Goal: Task Accomplishment & Management: Use online tool/utility

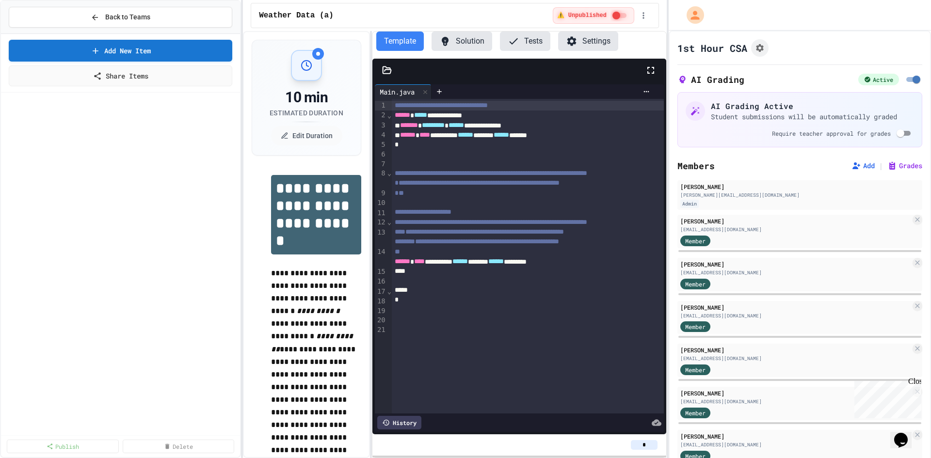
scroll to position [1067, 0]
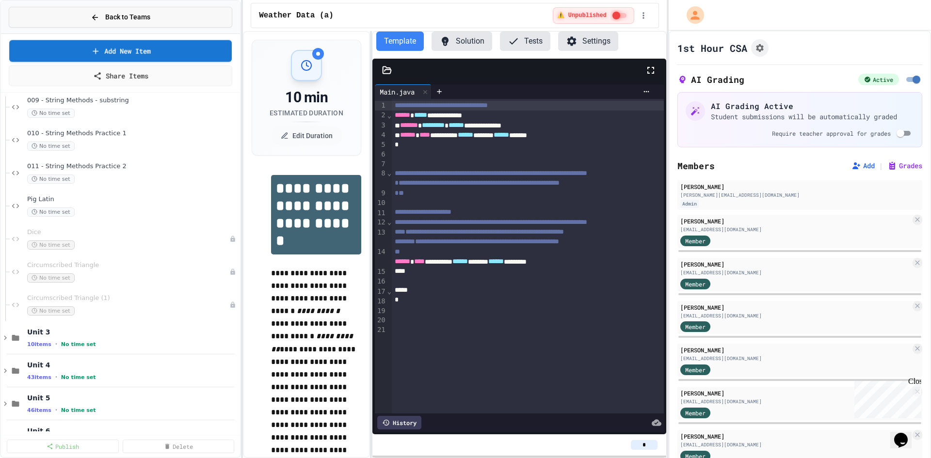
click at [138, 20] on span "Back to Teams" at bounding box center [127, 17] width 45 height 10
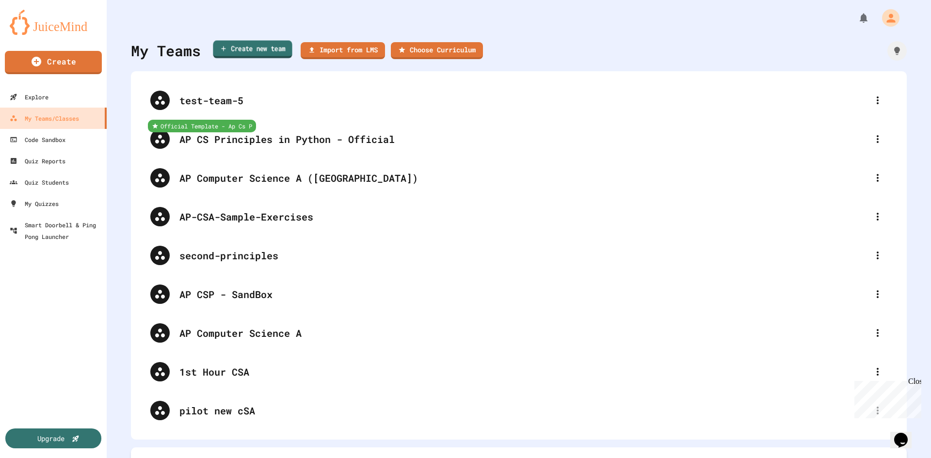
click at [273, 45] on link "Create new team" at bounding box center [252, 49] width 79 height 18
type input "**********"
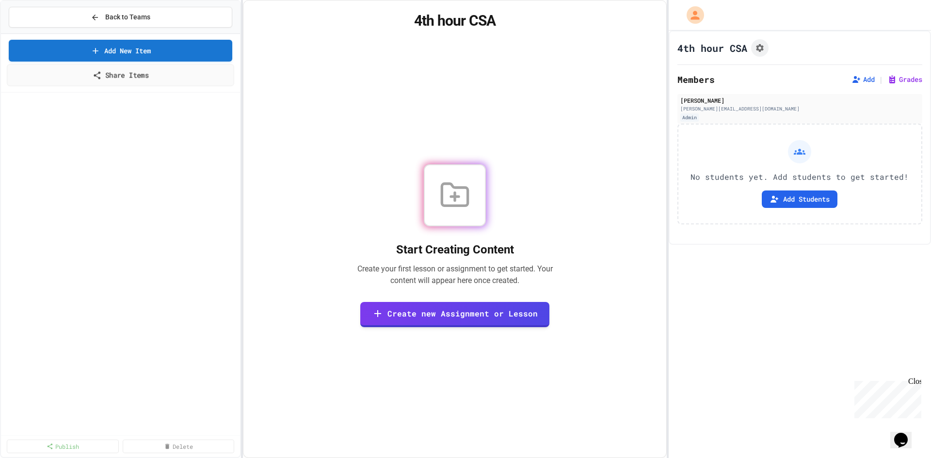
click at [135, 78] on link "Share Items" at bounding box center [120, 75] width 227 height 22
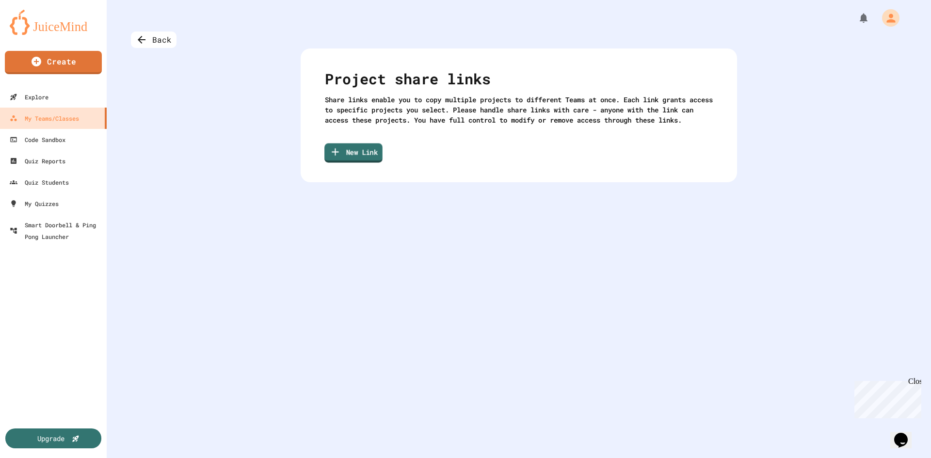
click at [360, 163] on link "New Link" at bounding box center [353, 152] width 58 height 19
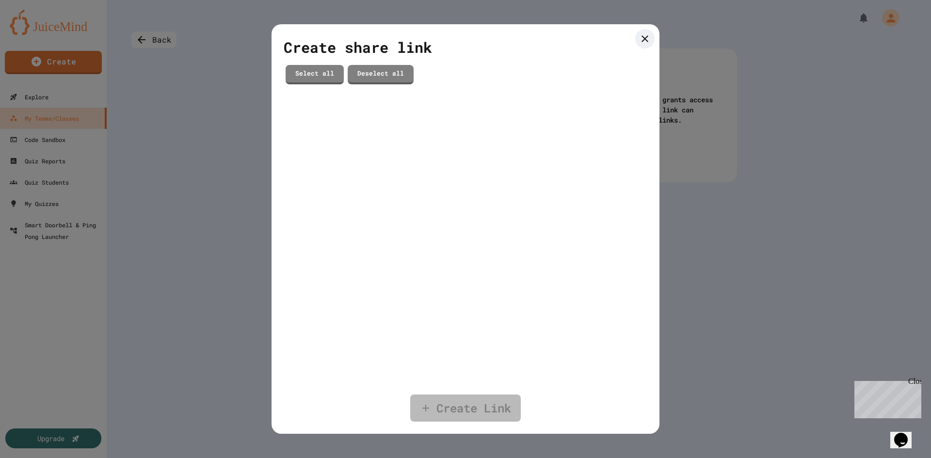
click at [646, 44] on icon at bounding box center [645, 39] width 12 height 12
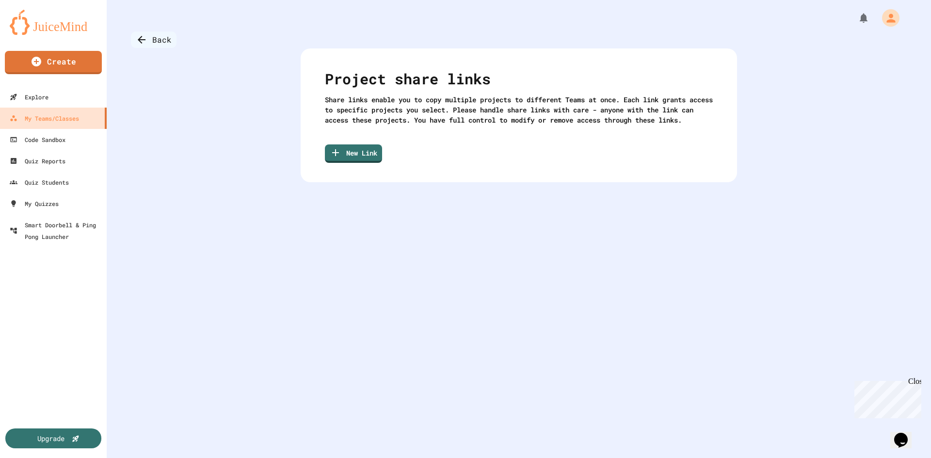
click at [164, 44] on div "Back" at bounding box center [154, 40] width 46 height 16
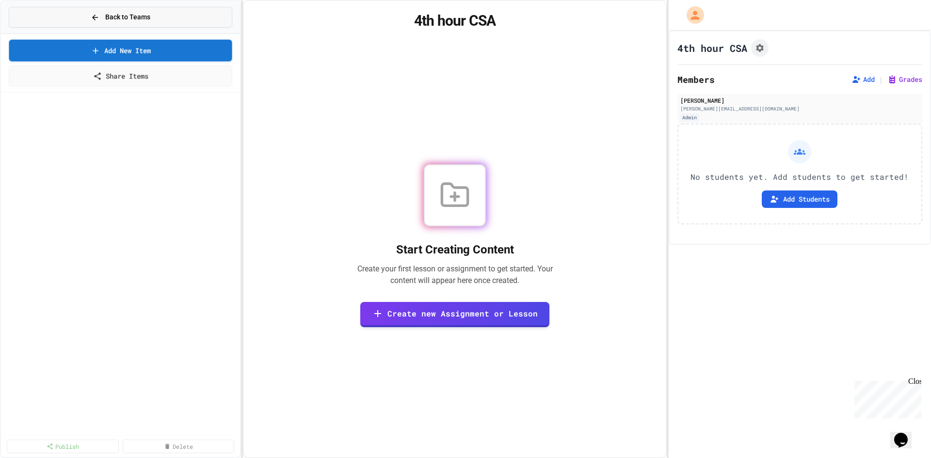
click at [122, 19] on span "Back to Teams" at bounding box center [127, 17] width 45 height 10
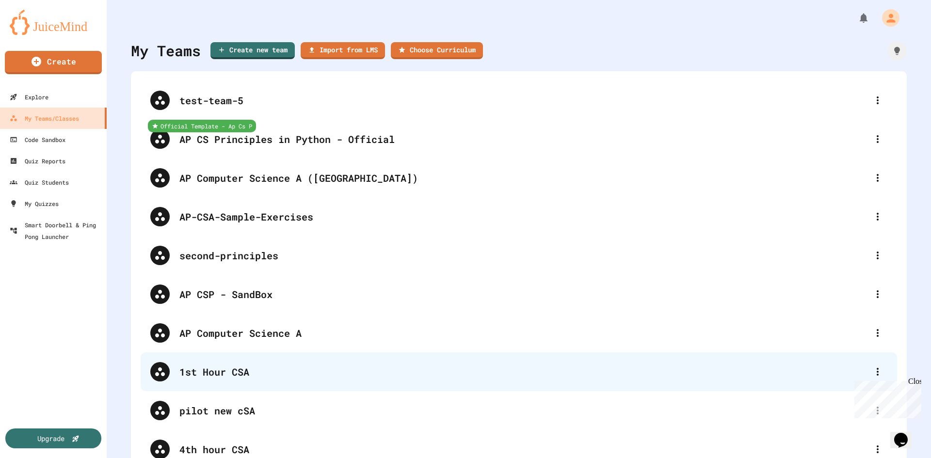
click at [223, 376] on div "1st Hour CSA" at bounding box center [523, 372] width 688 height 15
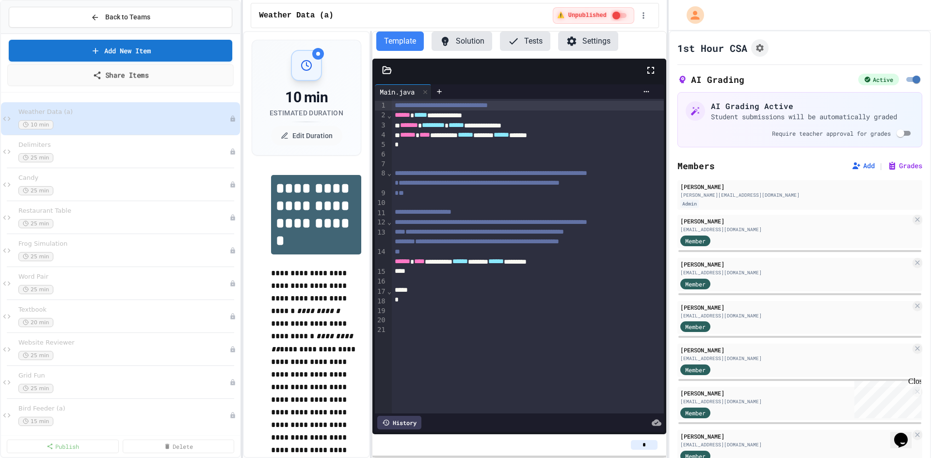
click at [137, 74] on link "Share Items" at bounding box center [120, 75] width 226 height 22
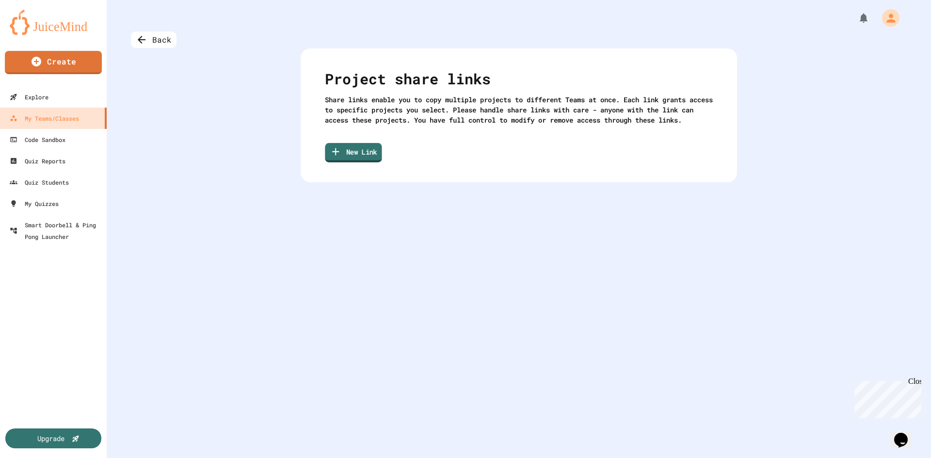
click at [358, 162] on link "New Link" at bounding box center [353, 152] width 57 height 19
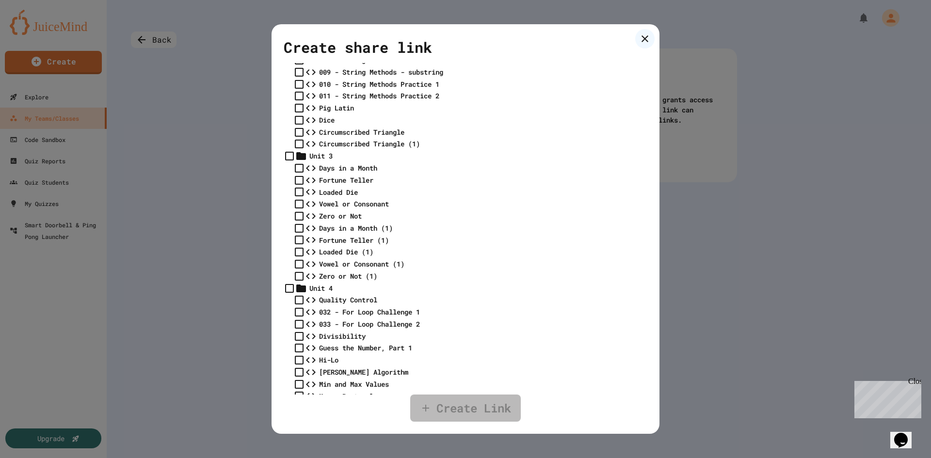
scroll to position [436, 0]
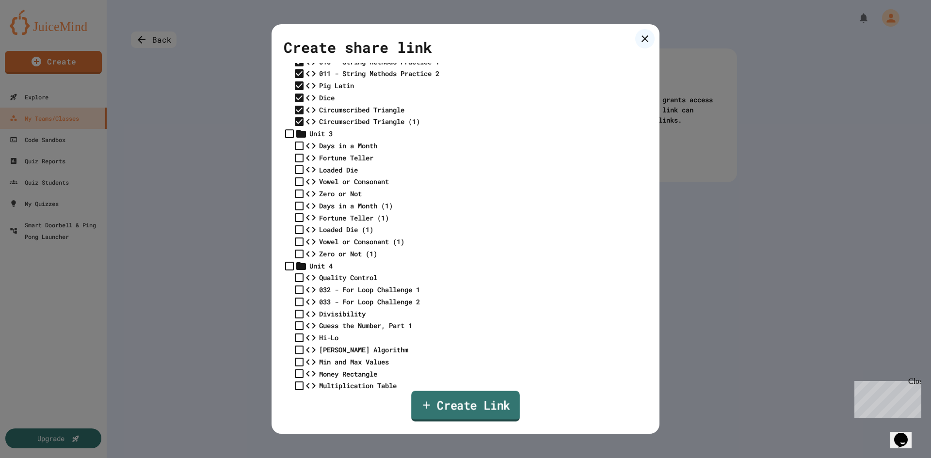
click at [492, 408] on link "Create Link" at bounding box center [465, 406] width 109 height 31
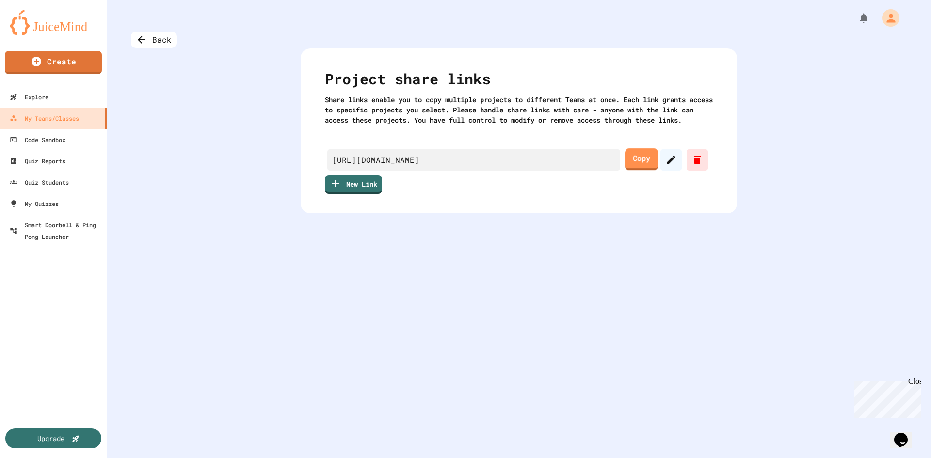
click at [634, 170] on link "Copy" at bounding box center [641, 159] width 33 height 22
click at [146, 42] on icon at bounding box center [142, 40] width 12 height 12
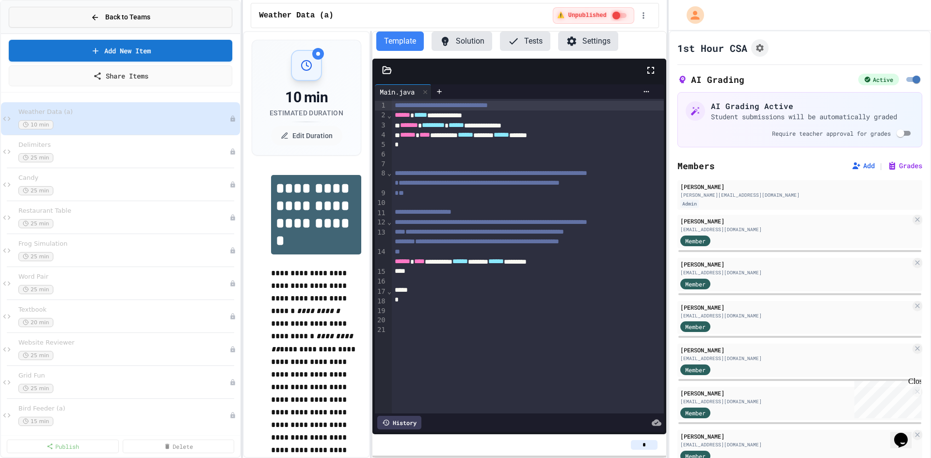
click at [135, 20] on span "Back to Teams" at bounding box center [127, 17] width 45 height 10
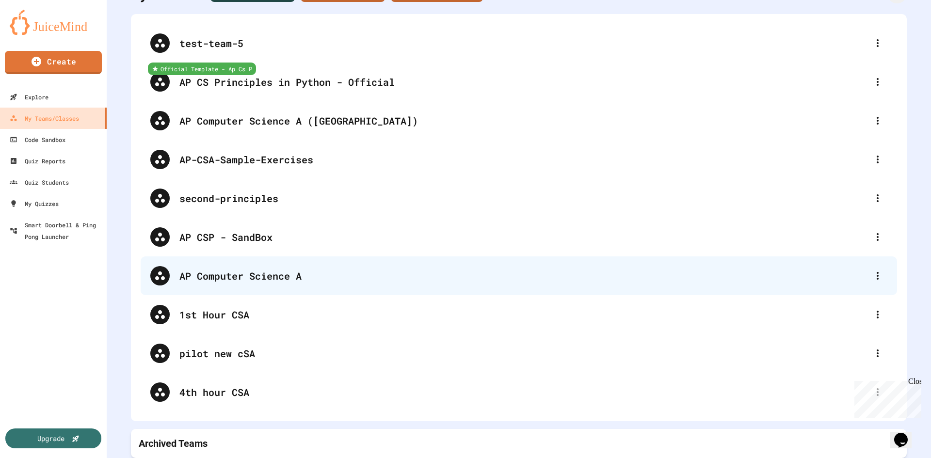
scroll to position [64, 0]
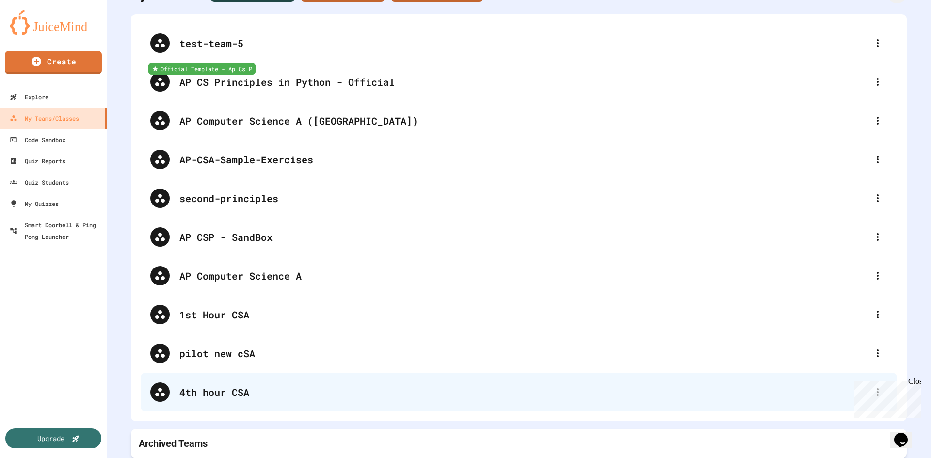
click at [256, 385] on div "4th hour CSA" at bounding box center [523, 392] width 688 height 15
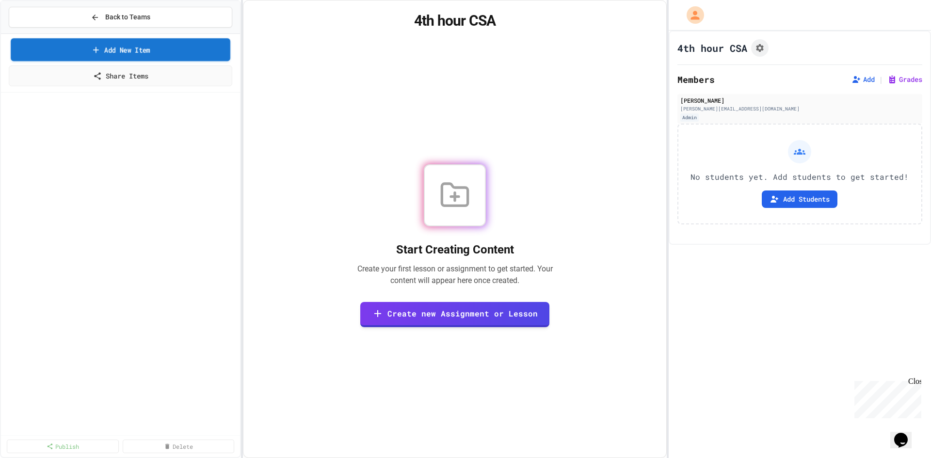
click at [107, 46] on link "Add New Item" at bounding box center [121, 49] width 220 height 23
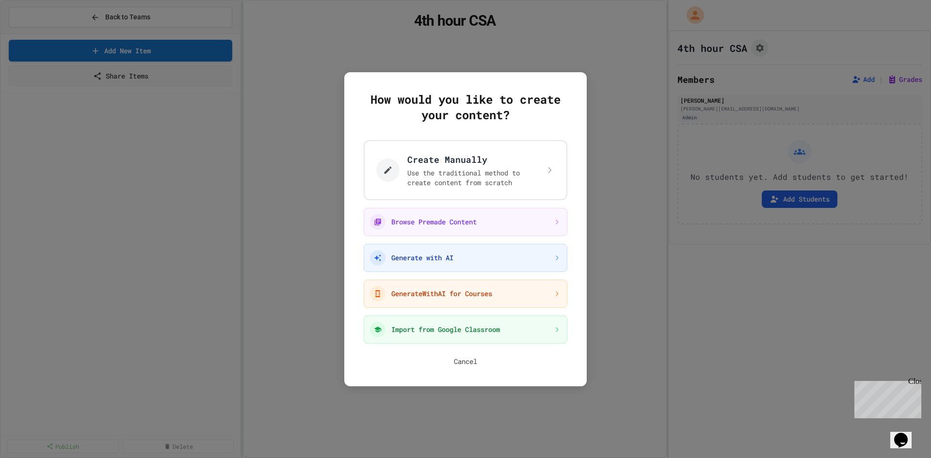
click at [461, 360] on button "Cancel" at bounding box center [465, 362] width 23 height 10
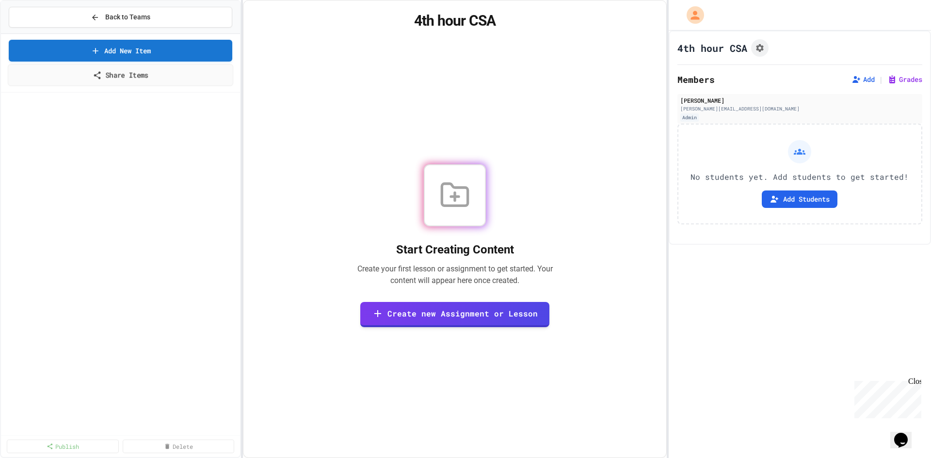
click at [139, 68] on link "Share Items" at bounding box center [120, 75] width 225 height 22
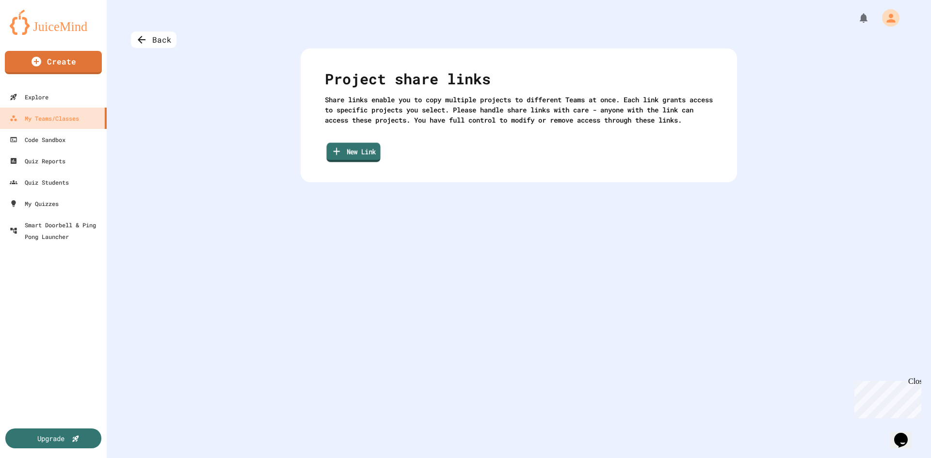
click at [349, 159] on link "New Link" at bounding box center [353, 152] width 54 height 19
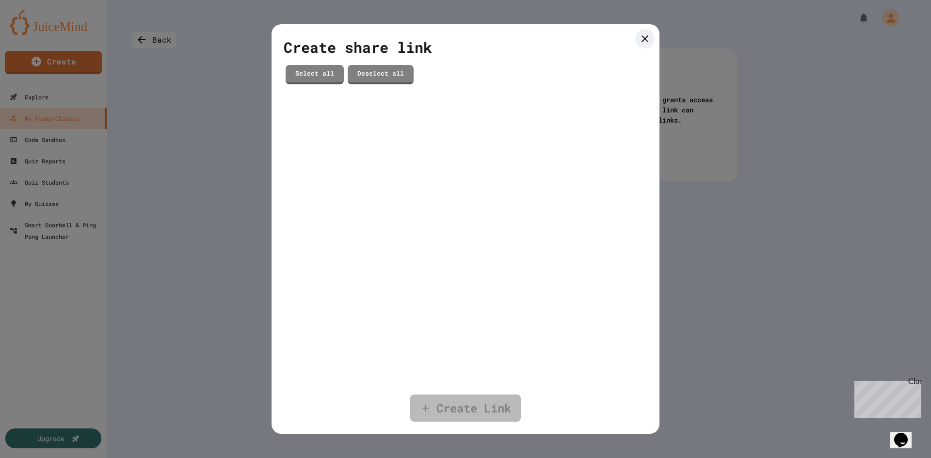
click at [645, 37] on icon at bounding box center [645, 39] width 12 height 12
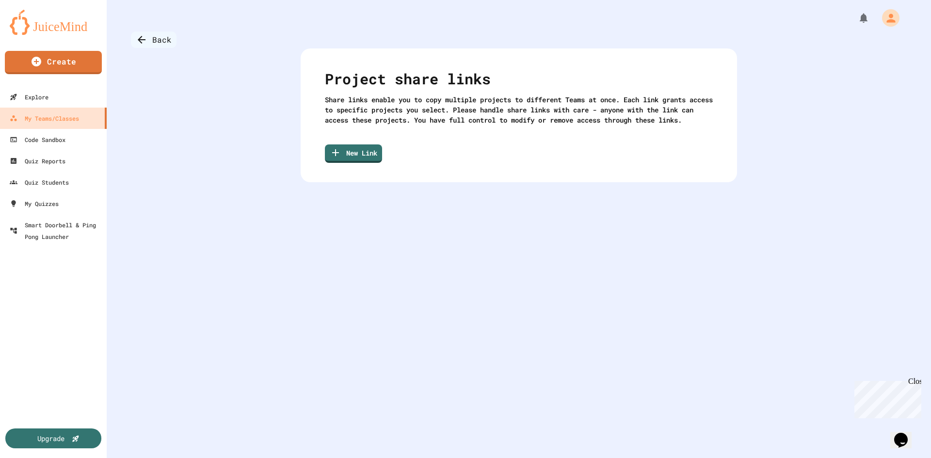
click at [153, 33] on div "Back" at bounding box center [154, 40] width 46 height 16
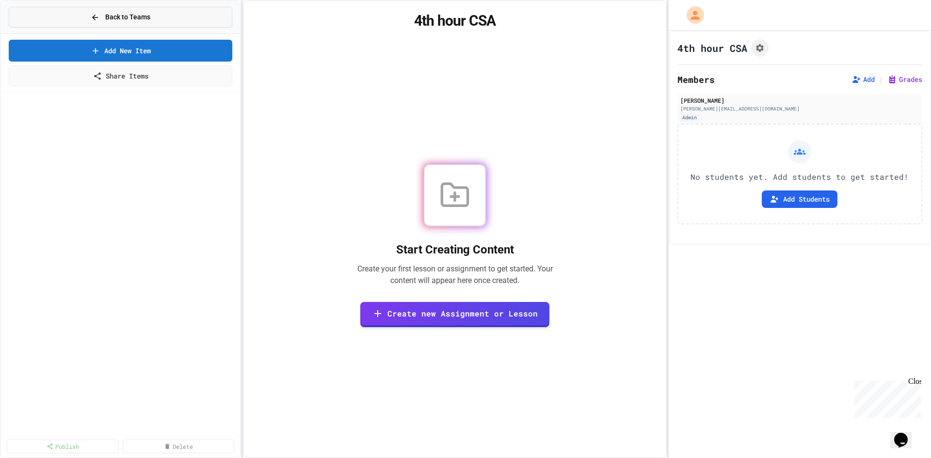
click at [40, 17] on button "Back to Teams" at bounding box center [120, 17] width 223 height 21
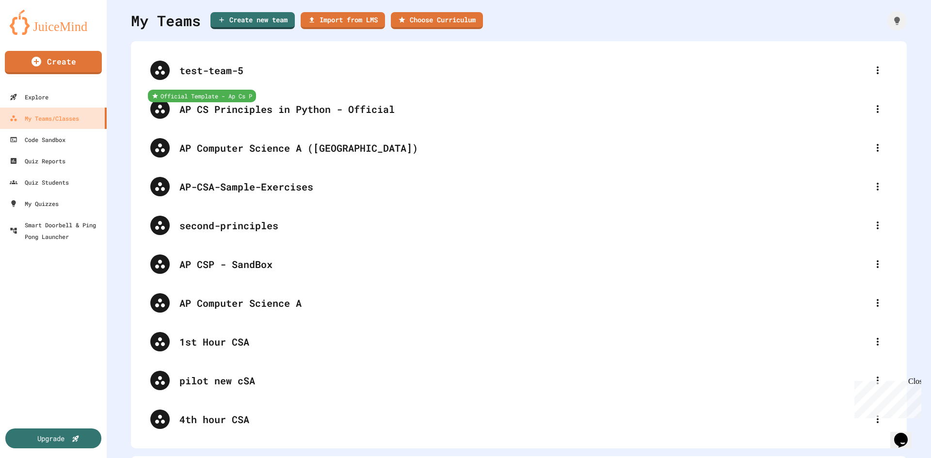
scroll to position [64, 0]
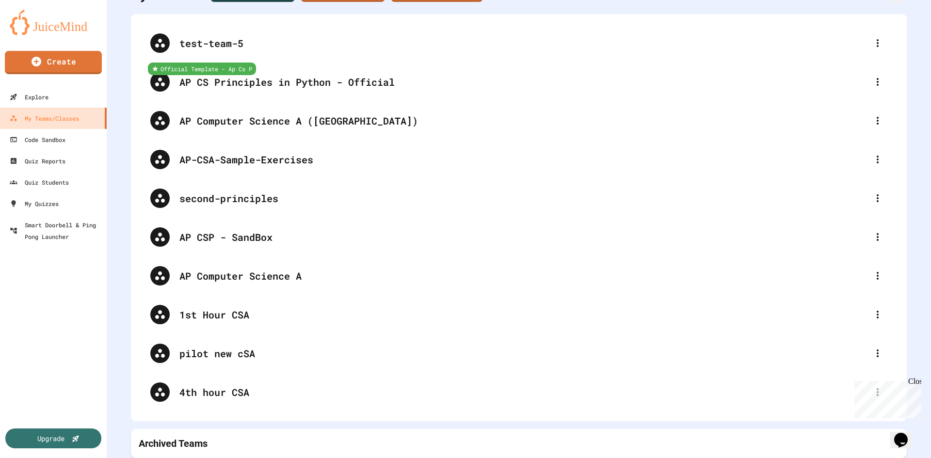
click at [913, 379] on div "Close" at bounding box center [914, 383] width 12 height 12
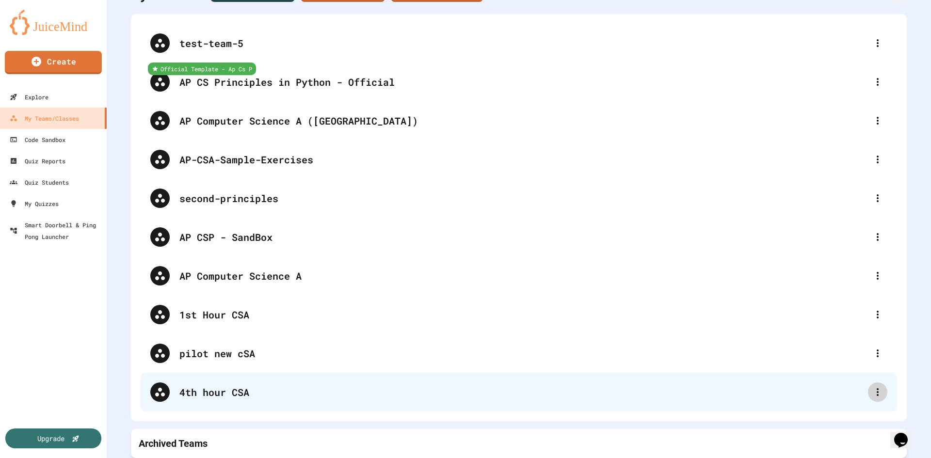
click at [874, 385] on div "test-team-5 Official Template - Ap Cs P AP CS Principles in Python - Official A…" at bounding box center [519, 218] width 756 height 388
click at [872, 387] on icon at bounding box center [878, 392] width 12 height 12
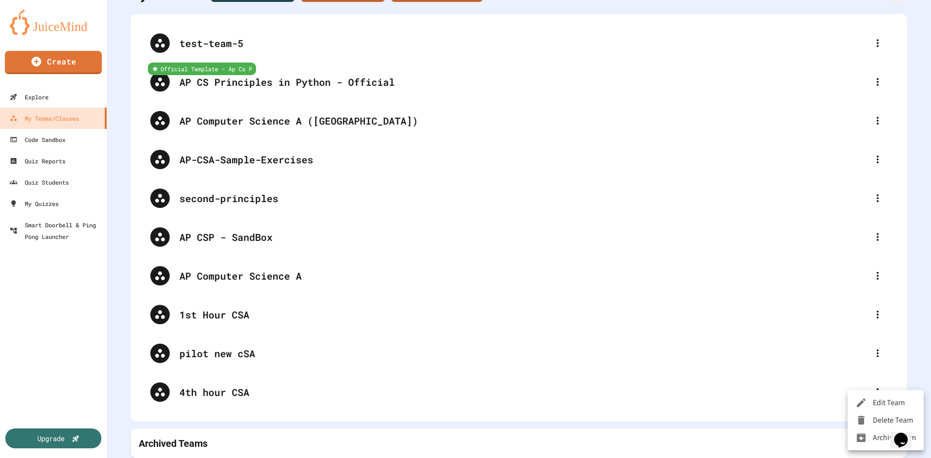
click at [877, 420] on li "Delete Team" at bounding box center [885, 420] width 76 height 17
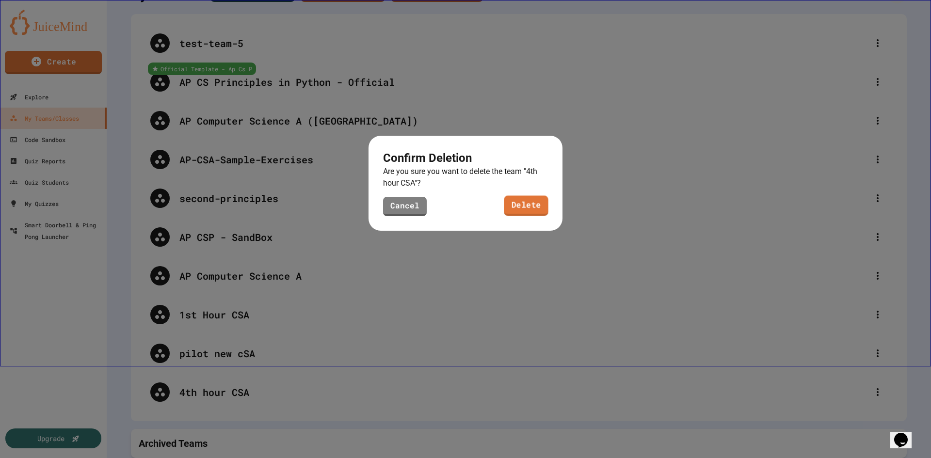
click at [528, 210] on link "Delete" at bounding box center [526, 206] width 45 height 20
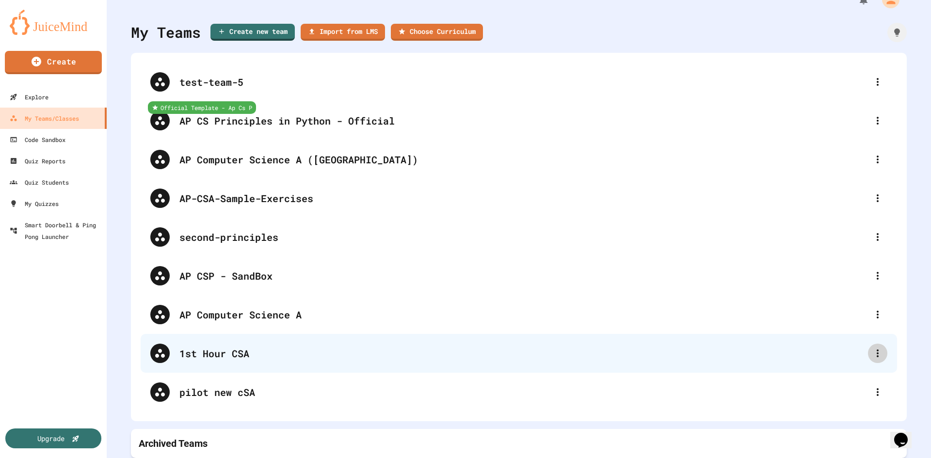
drag, startPoint x: 866, startPoint y: 338, endPoint x: 871, endPoint y: 336, distance: 5.2
click at [869, 336] on div "test-team-5 Official Template - Ap Cs P AP CS Principles in Python - Official A…" at bounding box center [519, 237] width 756 height 349
click at [872, 348] on icon at bounding box center [878, 354] width 12 height 12
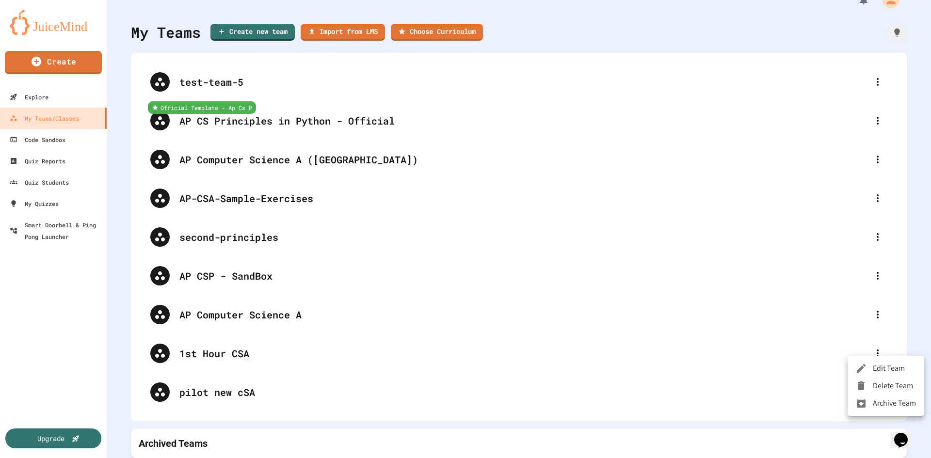
click at [878, 367] on li "Edit Team" at bounding box center [885, 368] width 76 height 17
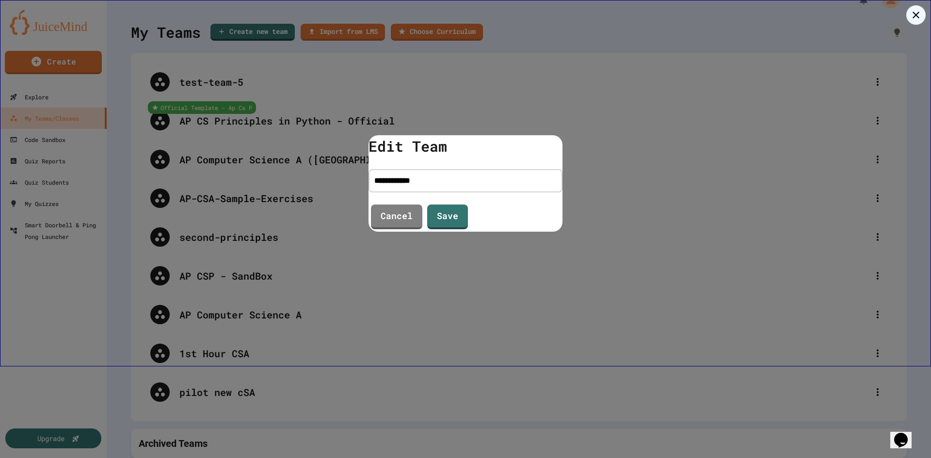
drag, startPoint x: 435, startPoint y: 183, endPoint x: 338, endPoint y: 178, distance: 97.5
click at [341, 180] on div "**********" at bounding box center [465, 183] width 931 height 367
type input "********"
drag, startPoint x: 462, startPoint y: 217, endPoint x: 458, endPoint y: 225, distance: 9.6
click at [461, 222] on link "Save" at bounding box center [447, 216] width 39 height 26
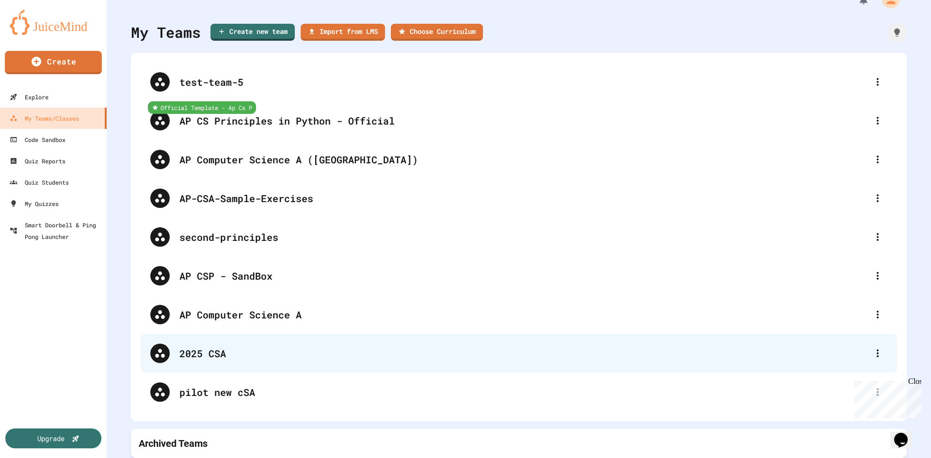
click at [213, 346] on div "2025 CSA" at bounding box center [523, 353] width 688 height 15
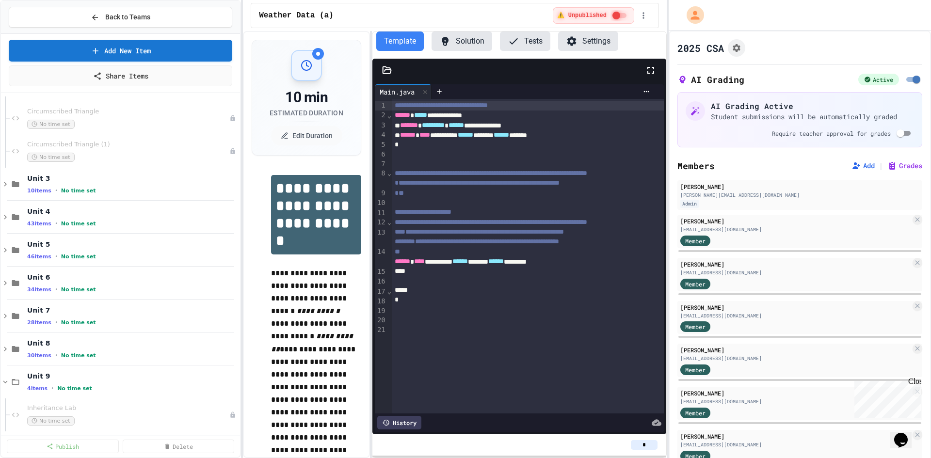
scroll to position [1309, 0]
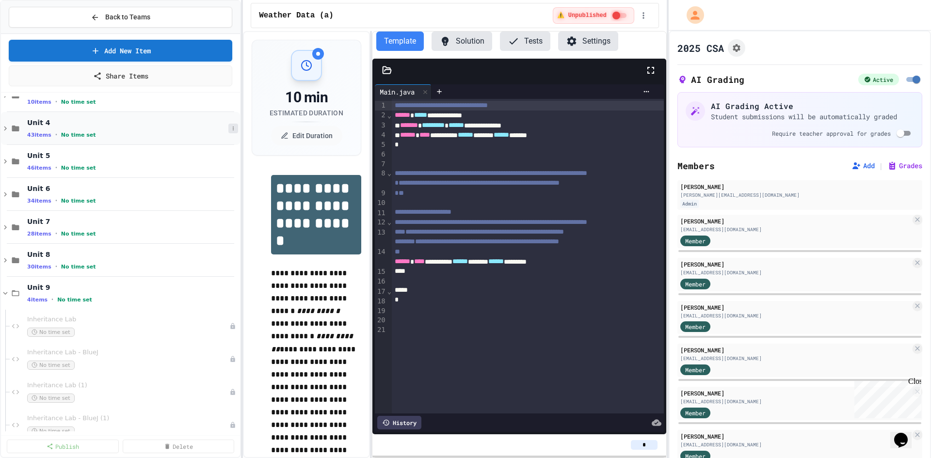
click at [230, 127] on icon at bounding box center [233, 129] width 6 height 6
click at [228, 127] on div at bounding box center [465, 229] width 931 height 458
click at [6, 129] on icon at bounding box center [5, 128] width 9 height 9
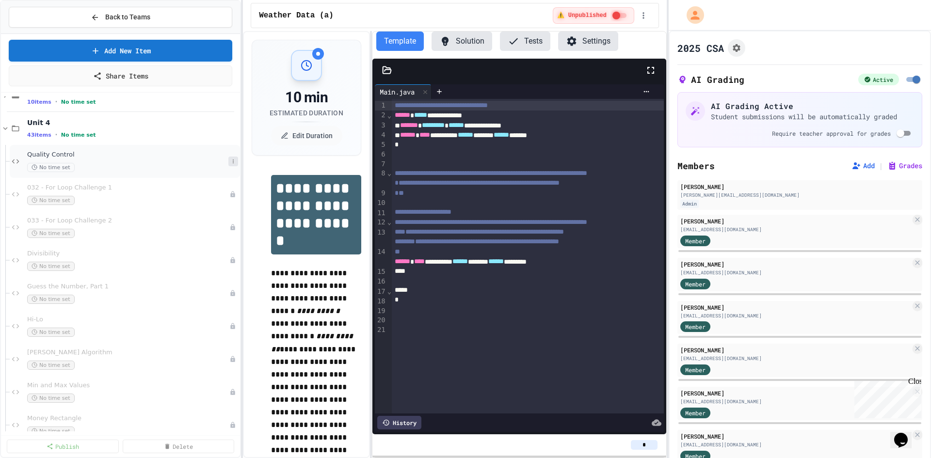
click at [230, 160] on icon at bounding box center [233, 162] width 6 height 6
click at [98, 162] on div at bounding box center [465, 229] width 931 height 458
click at [98, 162] on div "Quality Control No time set" at bounding box center [132, 161] width 211 height 21
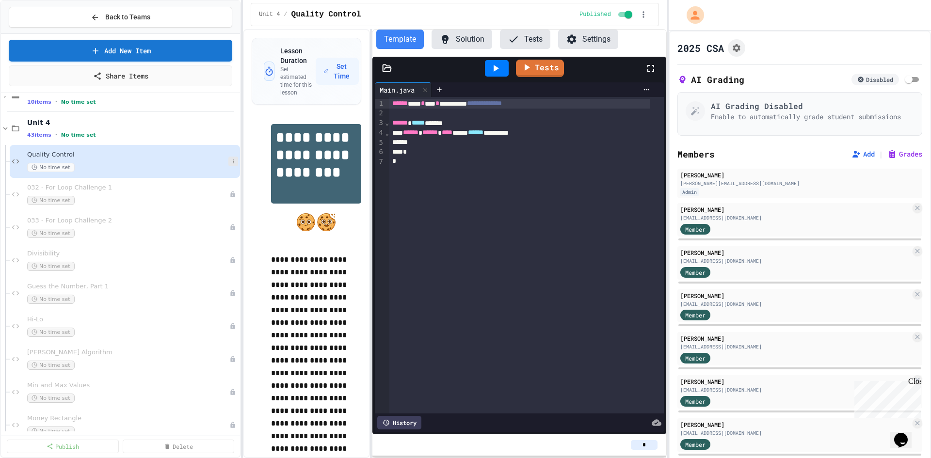
click at [230, 164] on icon at bounding box center [233, 162] width 6 height 6
click at [224, 209] on button "Unpublish" at bounding box center [206, 214] width 75 height 17
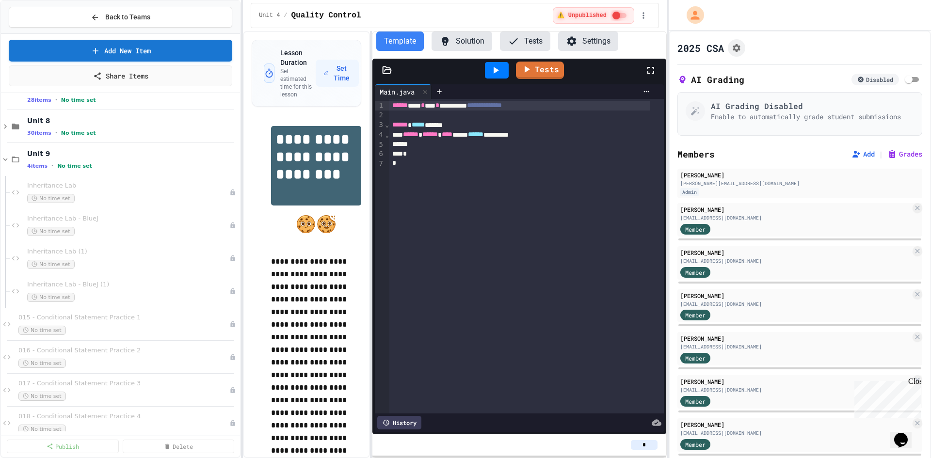
scroll to position [2763, 0]
click at [139, 254] on span "Unit 9" at bounding box center [127, 250] width 201 height 9
click at [139, 253] on span "Unit 9" at bounding box center [127, 250] width 201 height 9
click at [230, 161] on icon at bounding box center [233, 160] width 6 height 6
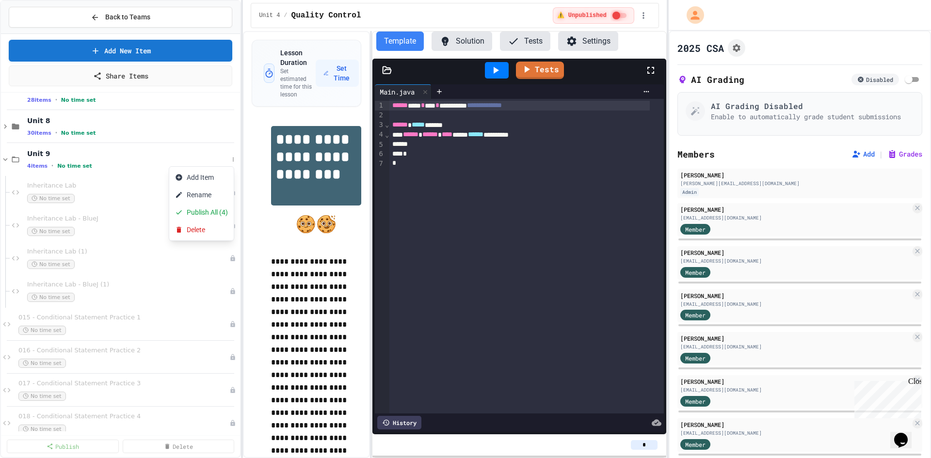
click at [224, 161] on div at bounding box center [465, 229] width 931 height 458
click at [177, 123] on span "Unit 8" at bounding box center [127, 120] width 201 height 9
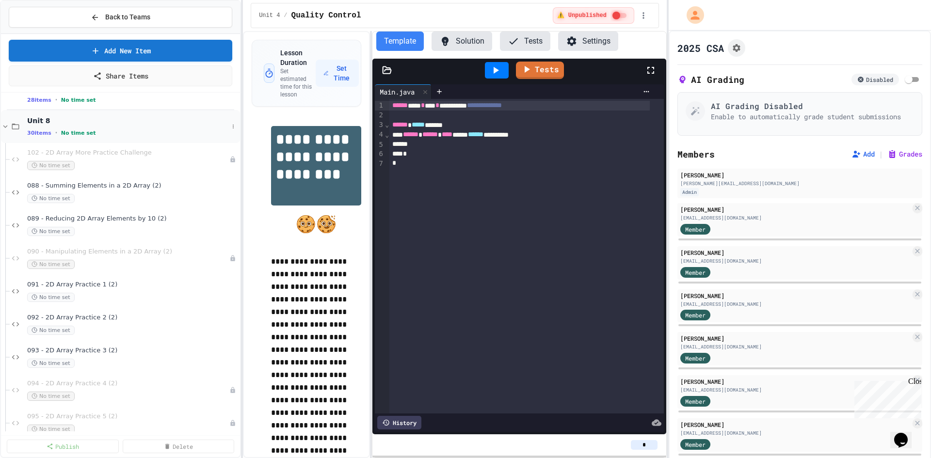
click at [177, 125] on span "Unit 8" at bounding box center [127, 120] width 201 height 9
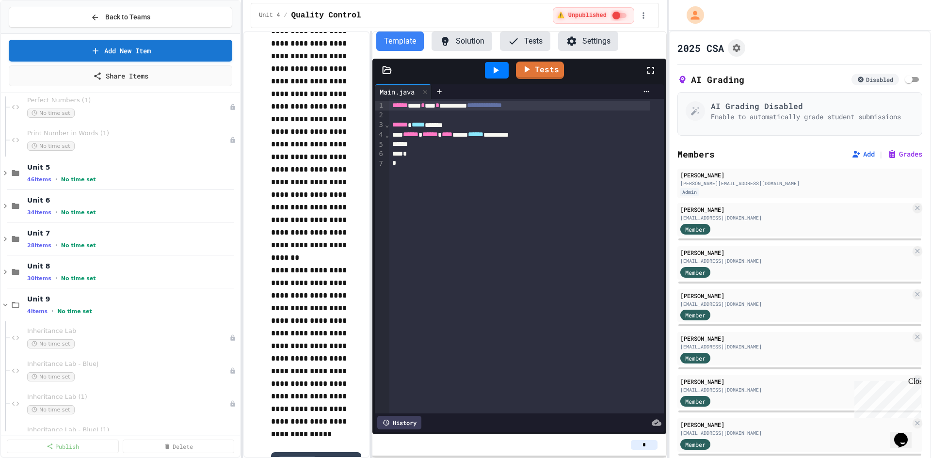
scroll to position [339, 0]
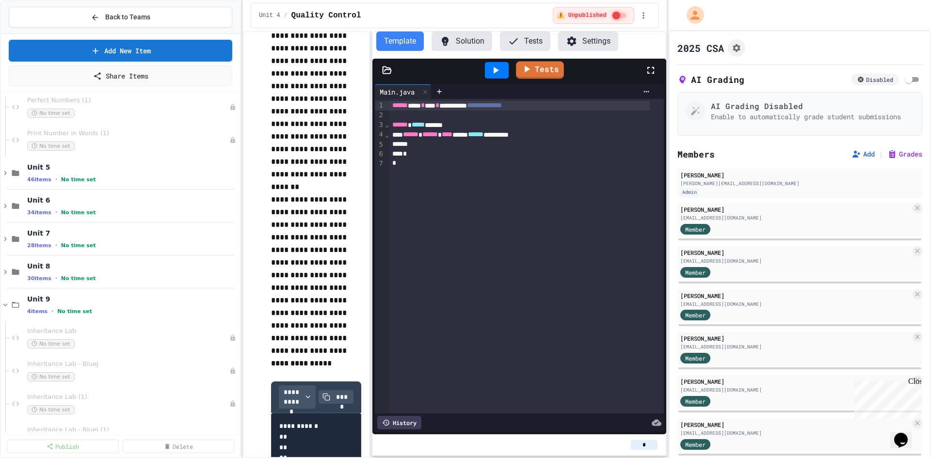
click at [526, 34] on button "Tests" at bounding box center [525, 41] width 50 height 19
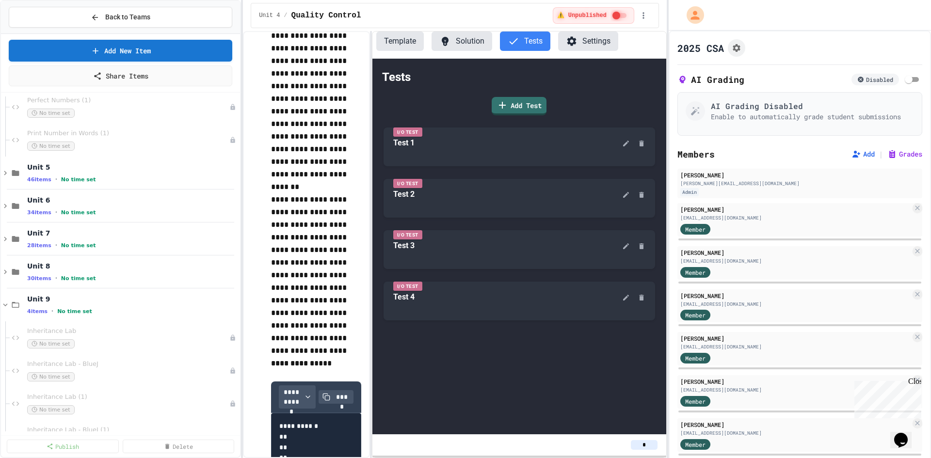
click at [400, 32] on button "Template" at bounding box center [400, 41] width 48 height 19
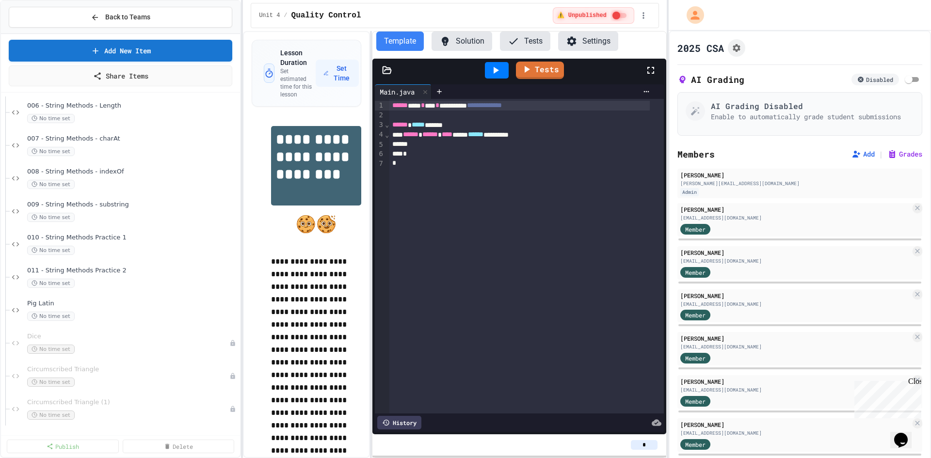
scroll to position [824, 0]
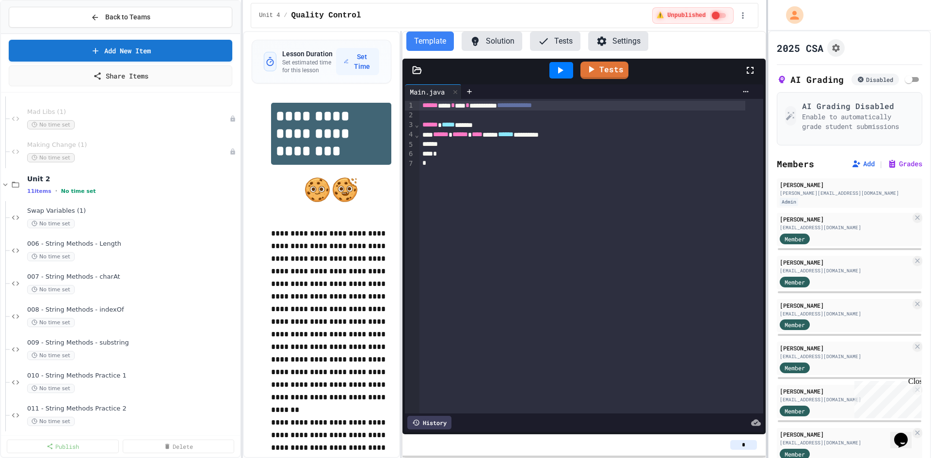
click at [768, 149] on div at bounding box center [767, 229] width 2 height 458
click at [829, 112] on h3 "AI Grading Disabled" at bounding box center [858, 106] width 111 height 12
click at [827, 131] on p "Enable to automatically grade student submissions" at bounding box center [858, 121] width 111 height 19
click at [795, 111] on div "AI Grading Disabled Enable to automatically grade student submissions" at bounding box center [850, 118] width 144 height 53
click at [865, 85] on div "Disabled" at bounding box center [875, 80] width 48 height 12
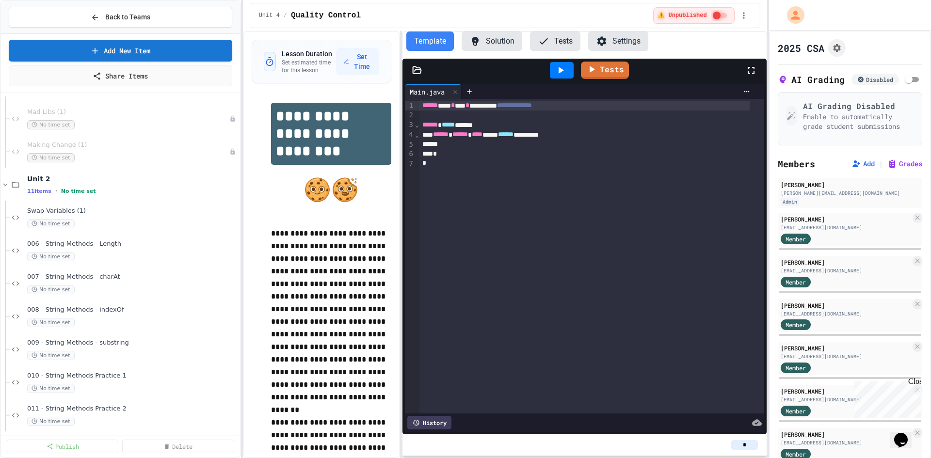
click at [624, 223] on div "**********" at bounding box center [591, 256] width 344 height 315
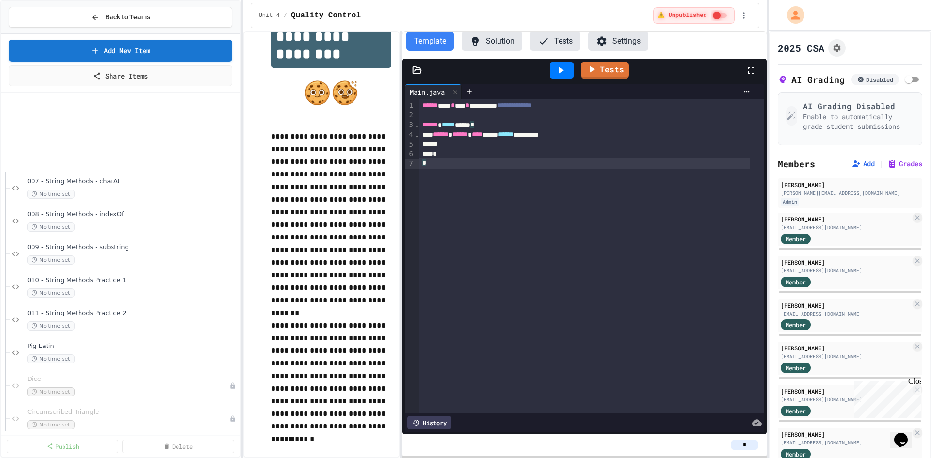
scroll to position [873, 0]
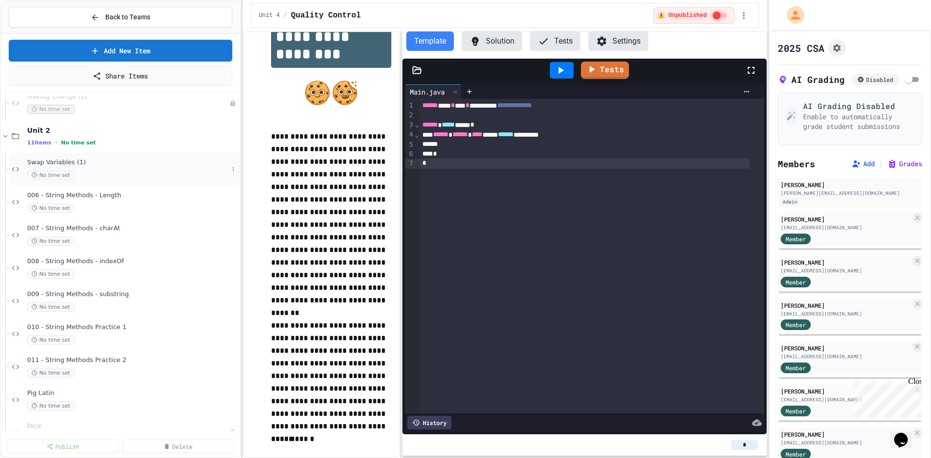
click at [83, 164] on span "Swap Variables (1)" at bounding box center [127, 163] width 201 height 8
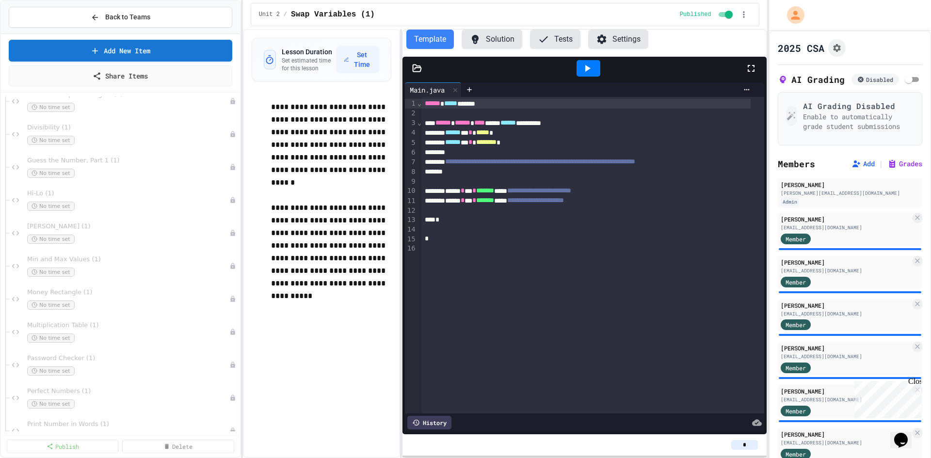
scroll to position [2666, 0]
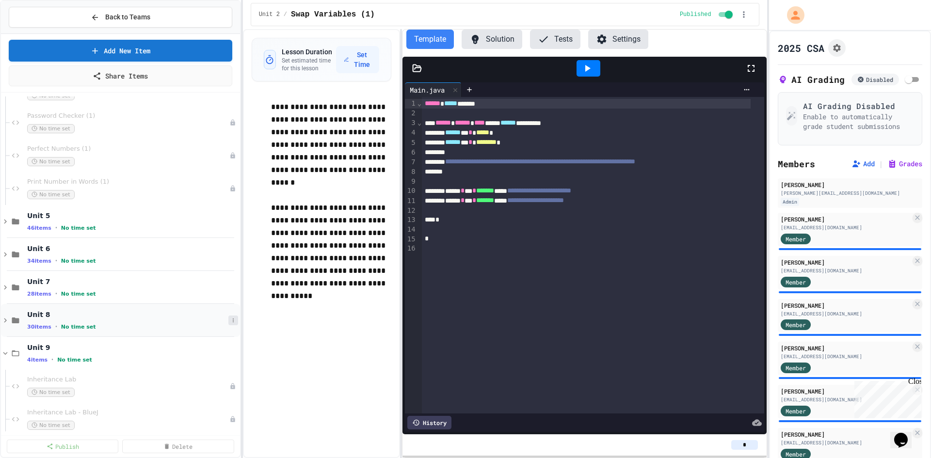
click at [230, 322] on icon at bounding box center [233, 321] width 6 height 6
click at [223, 322] on div at bounding box center [465, 229] width 931 height 458
click at [3, 320] on icon at bounding box center [5, 320] width 9 height 9
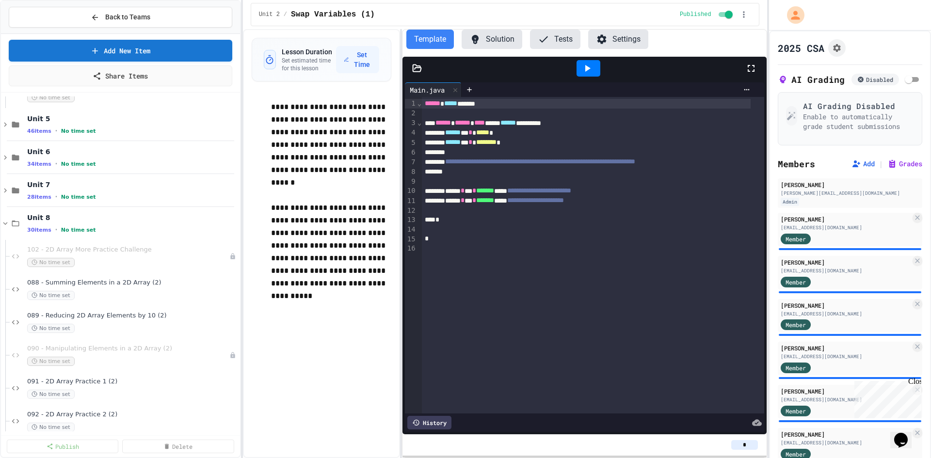
scroll to position [2715, 0]
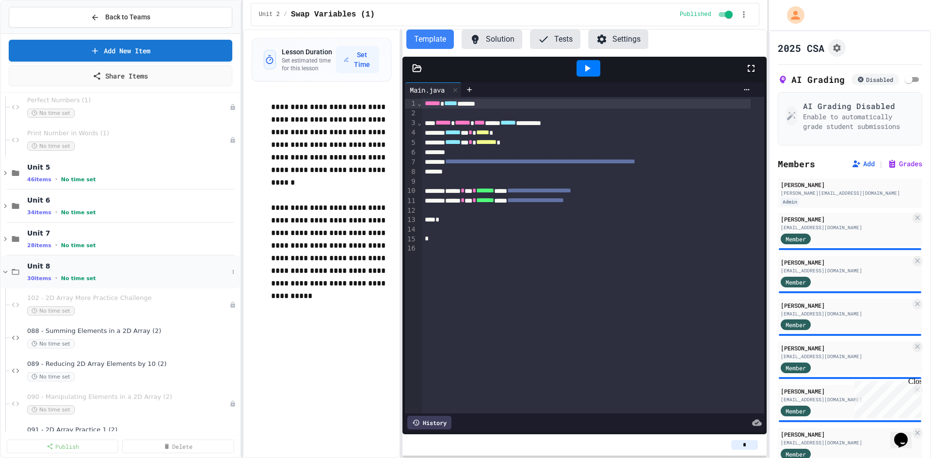
click at [3, 269] on icon at bounding box center [5, 272] width 9 height 9
